Goal: Task Accomplishment & Management: Use online tool/utility

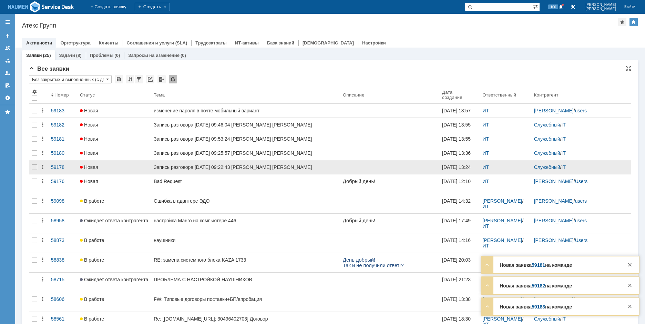
click at [33, 174] on div at bounding box center [34, 167] width 11 height 14
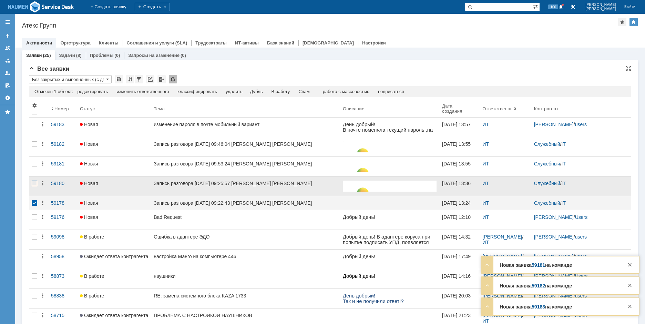
click at [36, 182] on div at bounding box center [35, 184] width 6 height 6
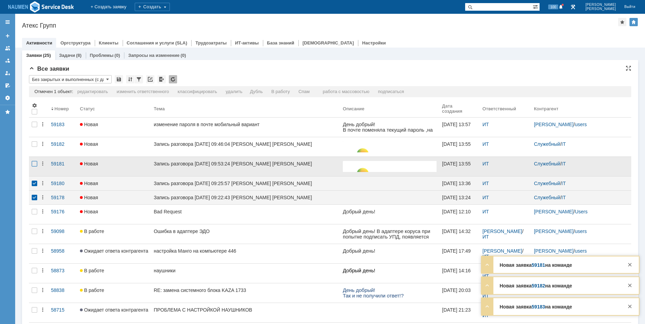
click at [36, 165] on div at bounding box center [35, 164] width 6 height 6
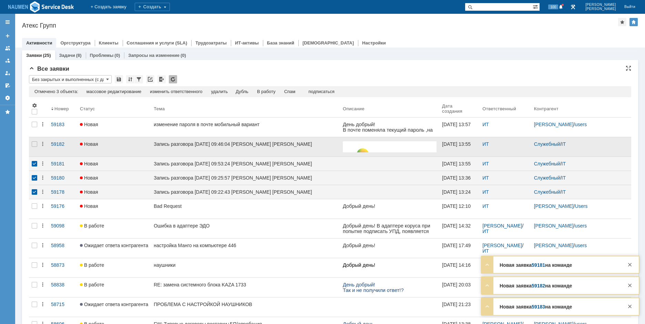
click at [36, 147] on div at bounding box center [34, 146] width 11 height 19
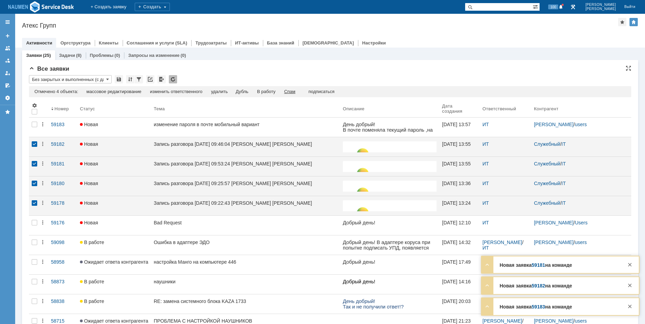
click at [296, 91] on div "Спам" at bounding box center [289, 92] width 11 height 6
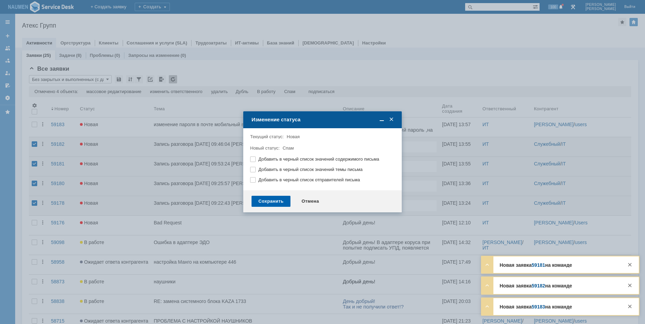
click at [271, 204] on div "Сохранить" at bounding box center [271, 201] width 39 height 11
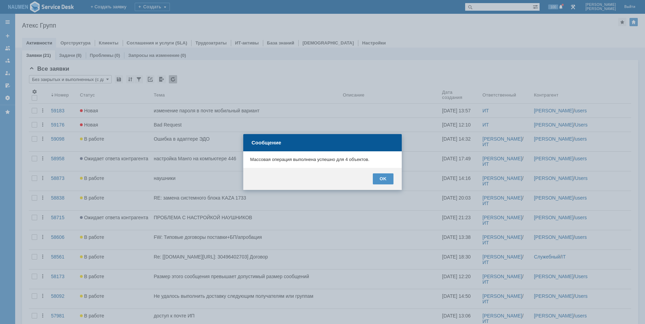
click at [395, 176] on div "OK" at bounding box center [322, 179] width 159 height 22
click at [387, 178] on div "OK" at bounding box center [383, 178] width 21 height 11
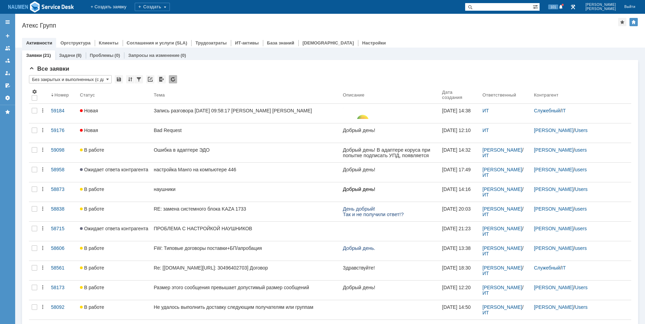
click at [510, 26] on div "Атекс Групп" at bounding box center [320, 25] width 596 height 7
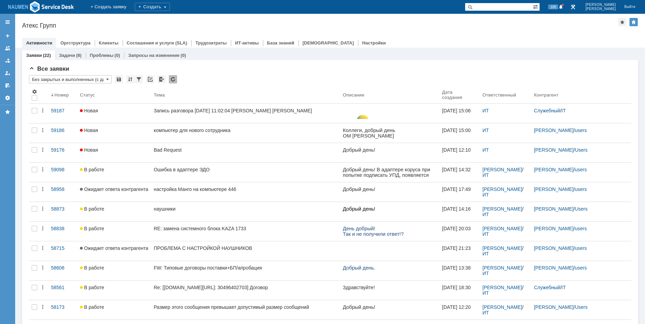
click at [532, 32] on div "Назад | Атекс Групп Атекс Групп root$101 Активности Оргструктура Клиенты Соглаш…" at bounding box center [330, 31] width 630 height 34
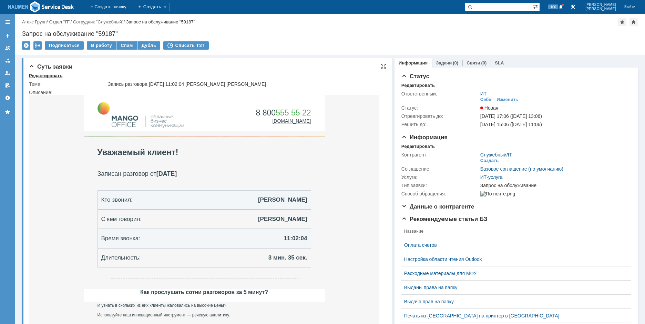
click at [47, 76] on div "Редактировать" at bounding box center [45, 76] width 33 height 6
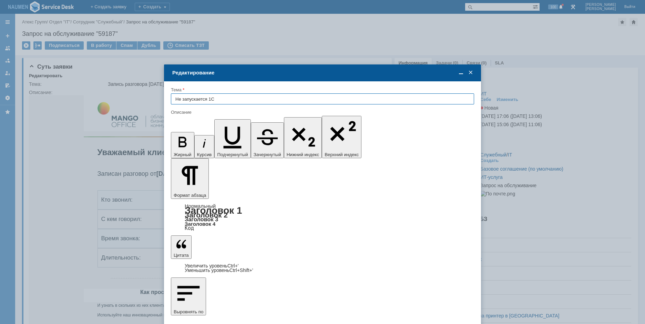
type input "Не запускается 1С"
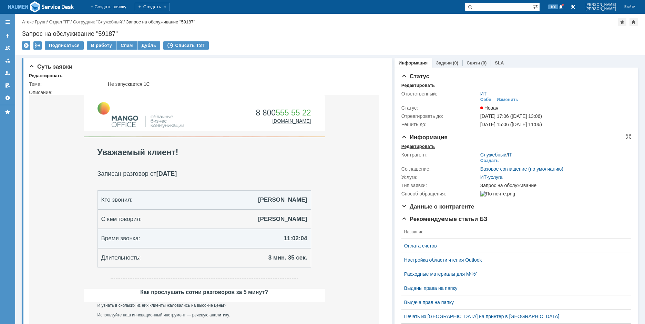
click at [421, 146] on div "Редактировать" at bounding box center [418, 147] width 33 height 6
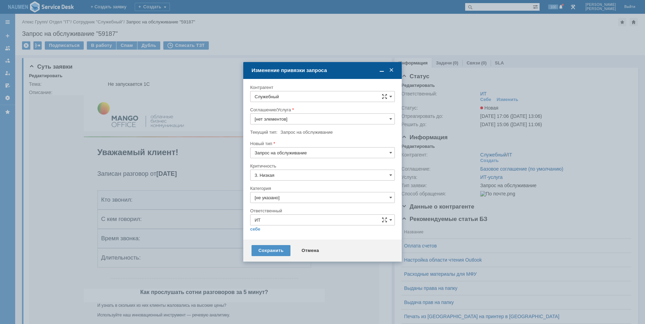
type input "ИТ-услуга"
click at [298, 94] on input "Служебный" at bounding box center [322, 96] width 145 height 11
click at [296, 153] on div "users" at bounding box center [323, 147] width 144 height 11
type input "users"
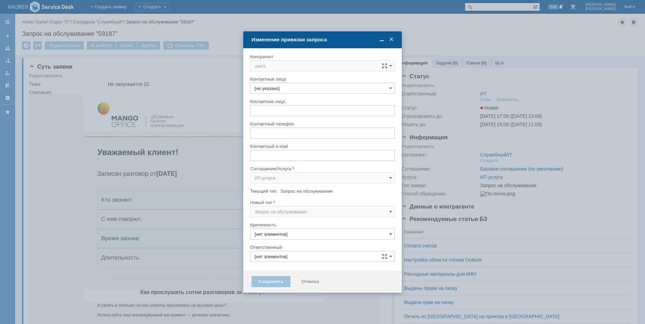
type input "3. Низкая"
type input "ИТ"
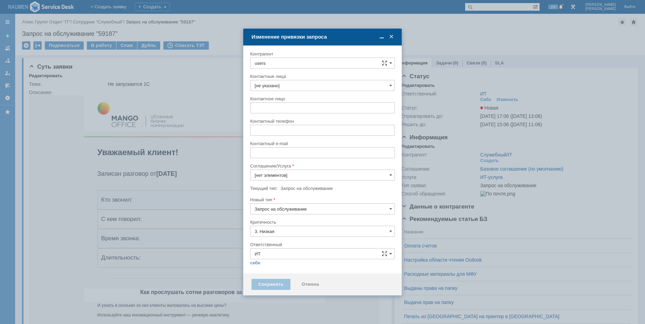
type input "ИТ-услуга"
type input "[не указано]"
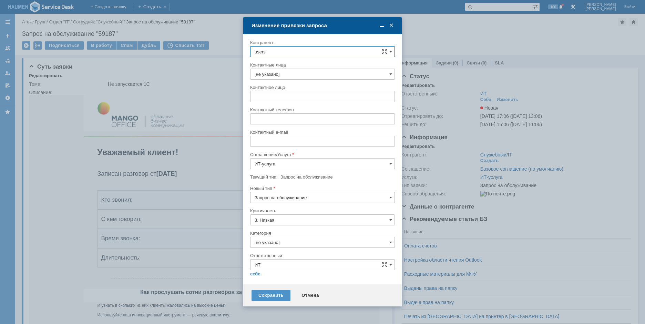
click at [295, 50] on input "users" at bounding box center [322, 51] width 145 height 11
click at [312, 116] on span "Северюхин Максим" at bounding box center [298, 114] width 37 height 5
type input "Северюхин Максим"
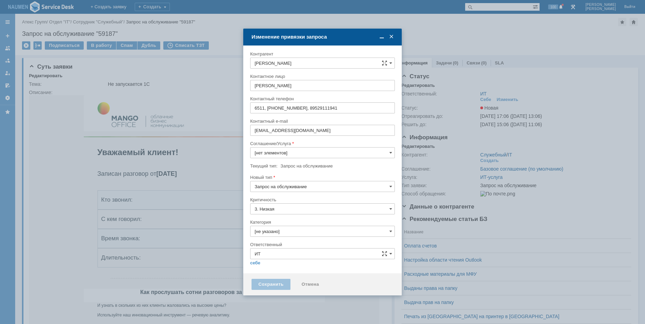
type input "ИТ-услуга"
drag, startPoint x: 275, startPoint y: 181, endPoint x: 277, endPoint y: 188, distance: 7.0
click at [277, 188] on div "Новый тип Запрос на обслуживание" at bounding box center [322, 185] width 145 height 22
click at [277, 188] on input "Запрос на обслуживание" at bounding box center [322, 186] width 145 height 11
click at [272, 220] on span "Инцидент" at bounding box center [323, 222] width 136 height 6
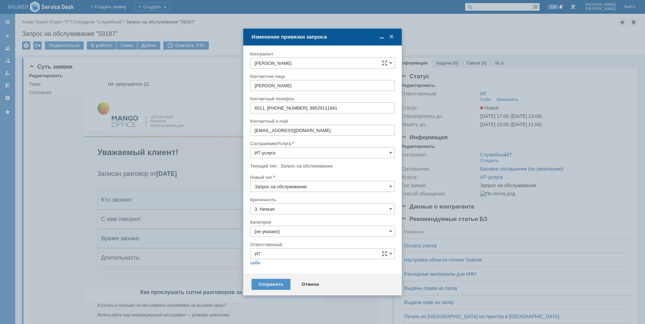
type input "Инцидент"
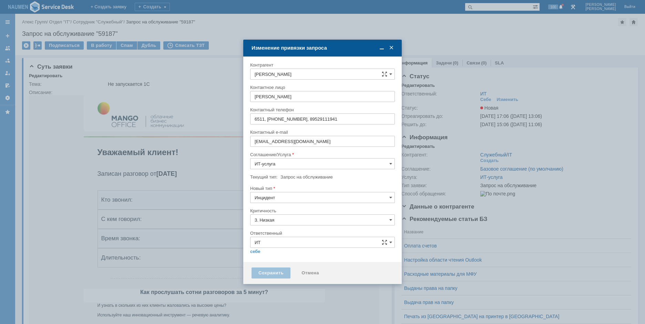
type input "[не указано]"
type input "Инцидент"
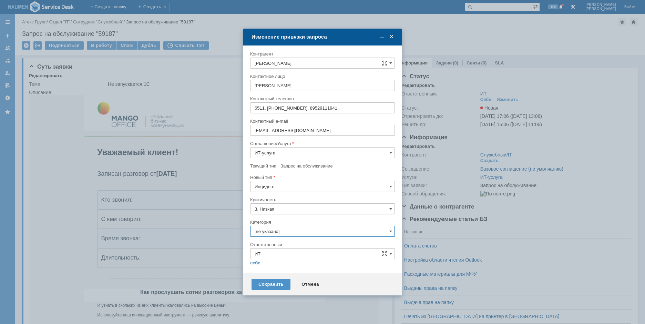
click at [278, 233] on input "[не указано]" at bounding box center [322, 231] width 145 height 11
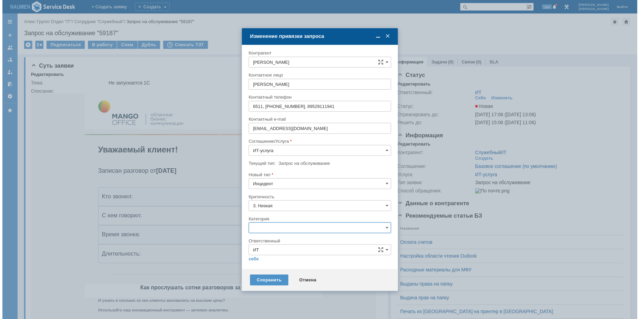
scroll to position [11, 0]
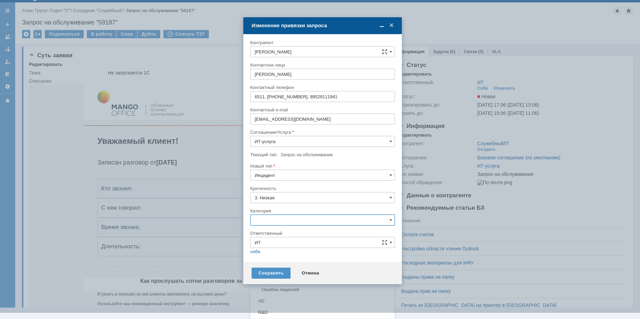
click at [282, 275] on div "Не запускается 1С" at bounding box center [323, 278] width 144 height 11
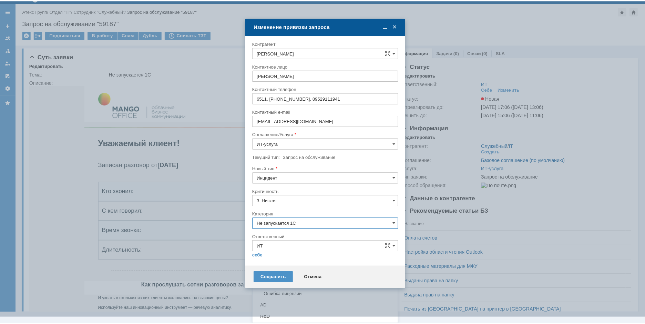
scroll to position [0, 0]
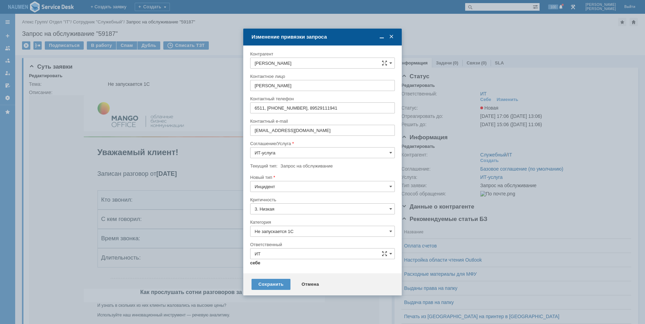
type input "Не запускается 1С"
click at [258, 264] on link "себе" at bounding box center [255, 263] width 10 height 6
type input "Мурзин Иван"
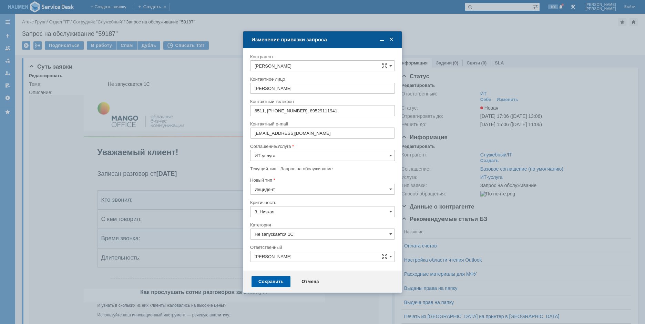
click at [267, 284] on div "Сохранить" at bounding box center [271, 281] width 39 height 11
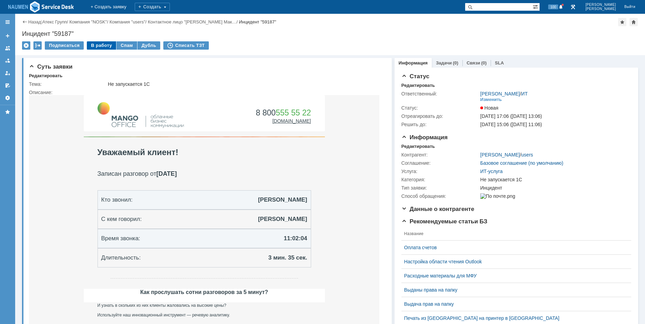
click at [99, 48] on div "В работу" at bounding box center [101, 45] width 29 height 8
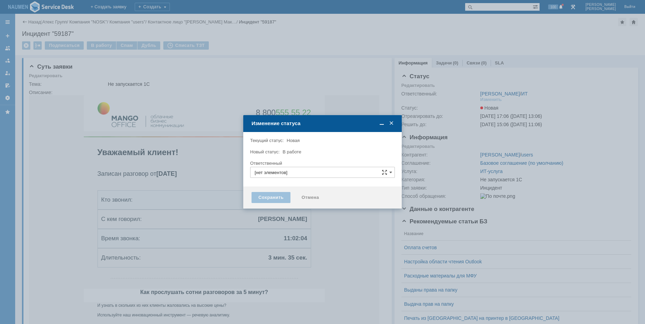
type input "Не запускается 1С"
type input "Мурзин Иван"
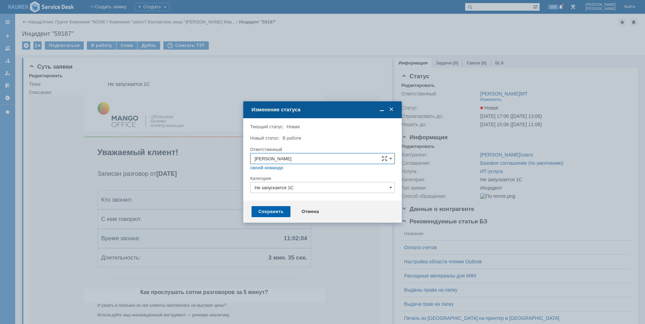
click at [277, 211] on div "Сохранить" at bounding box center [271, 211] width 39 height 11
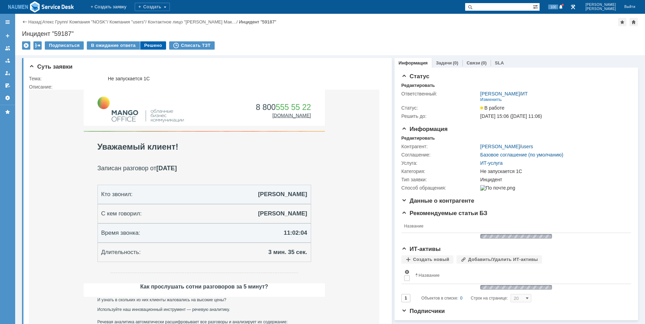
click at [149, 42] on div "Решено" at bounding box center [153, 45] width 26 height 8
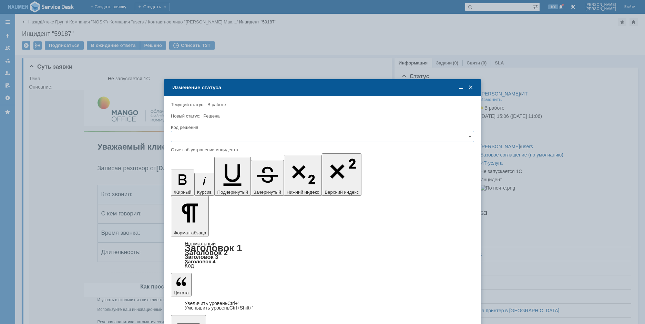
click at [214, 139] on input "text" at bounding box center [322, 136] width 303 height 11
click at [202, 183] on span "Решено" at bounding box center [322, 184] width 294 height 6
type input "Решено"
